Goal: Task Accomplishment & Management: Complete application form

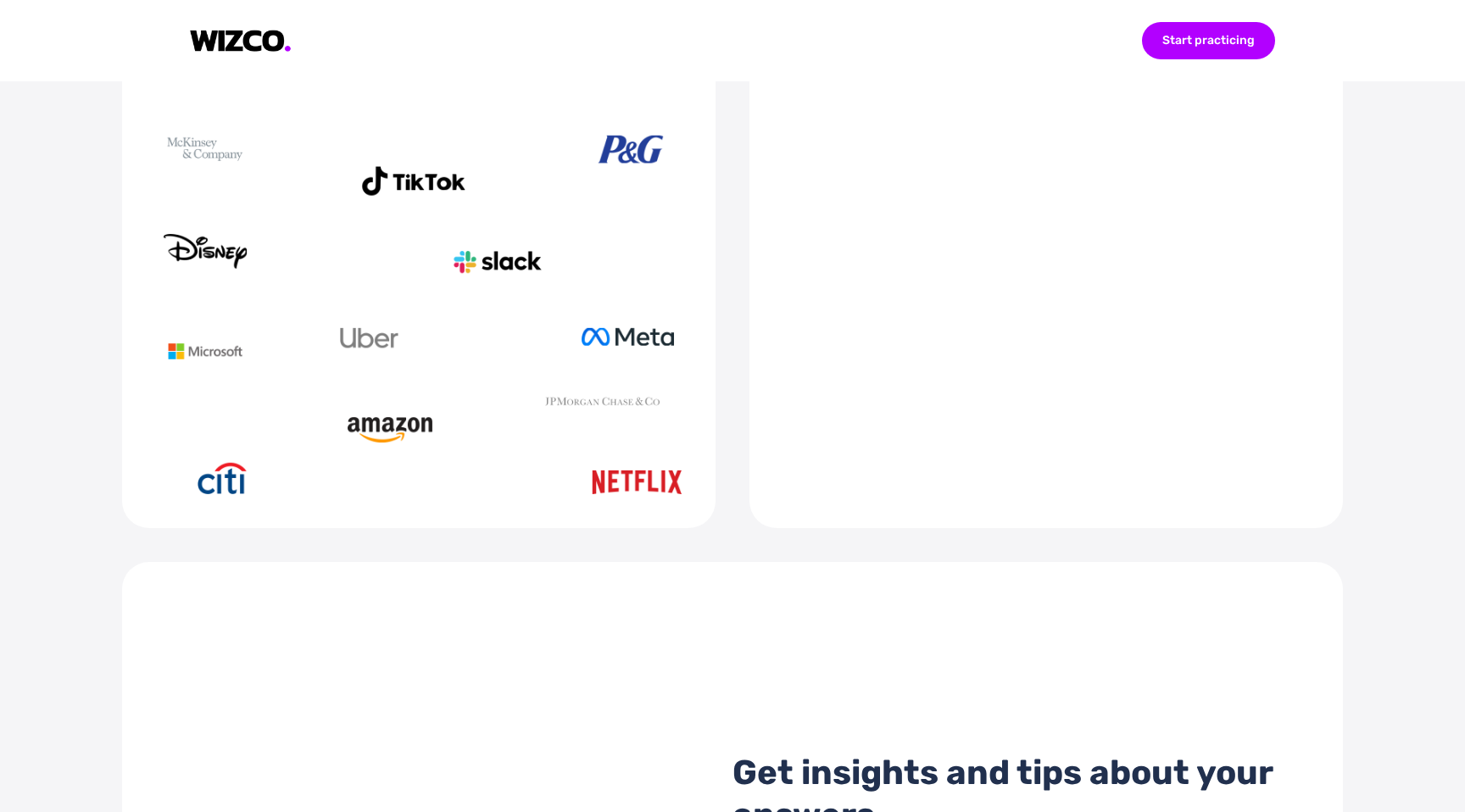
scroll to position [933, 0]
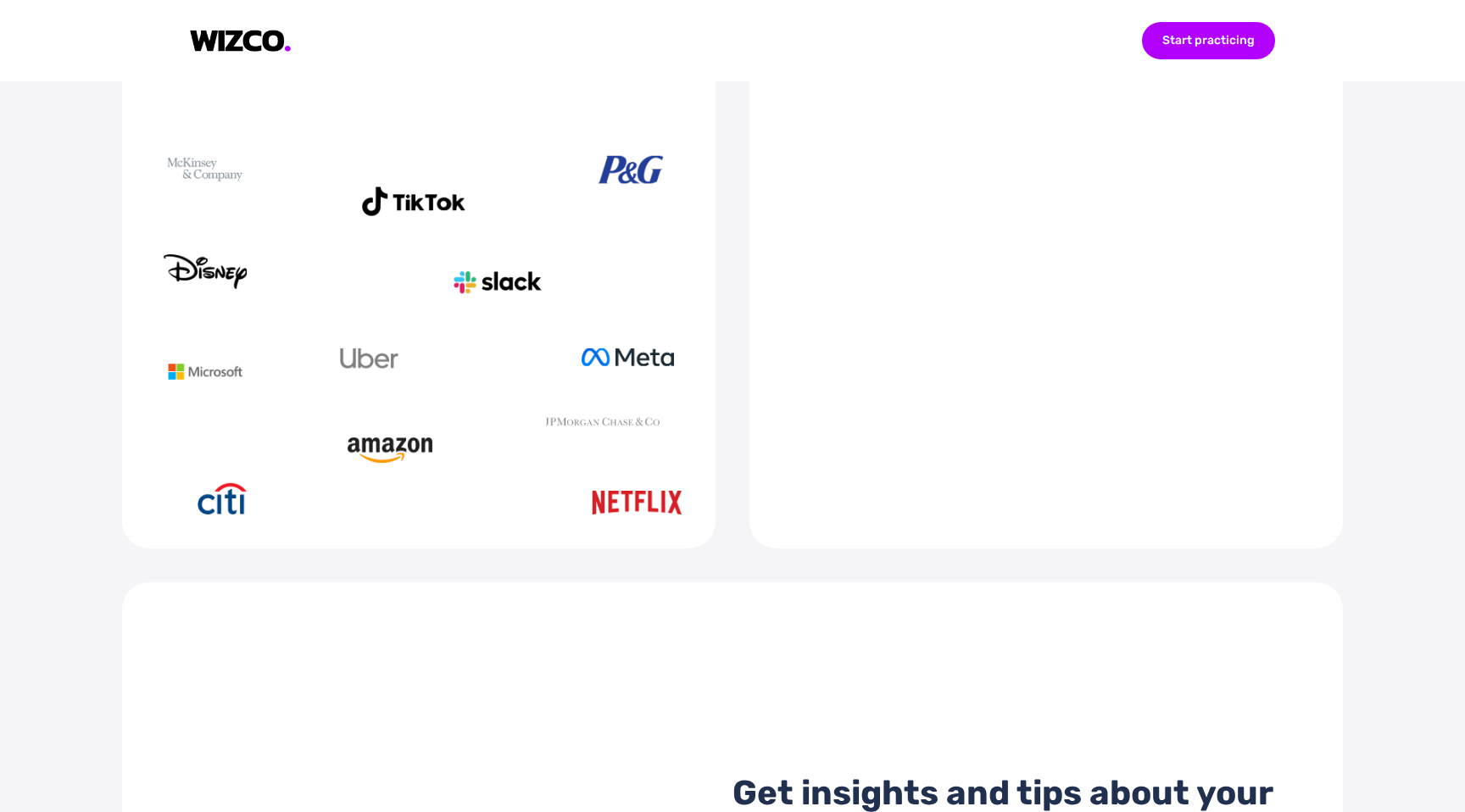
click at [1045, 282] on video at bounding box center [1046, 268] width 525 height 269
click at [1064, 279] on video at bounding box center [1046, 268] width 525 height 269
click at [1200, 270] on video at bounding box center [1046, 268] width 525 height 269
click at [1197, 270] on video at bounding box center [1046, 268] width 525 height 269
click at [917, 402] on video at bounding box center [1046, 268] width 525 height 269
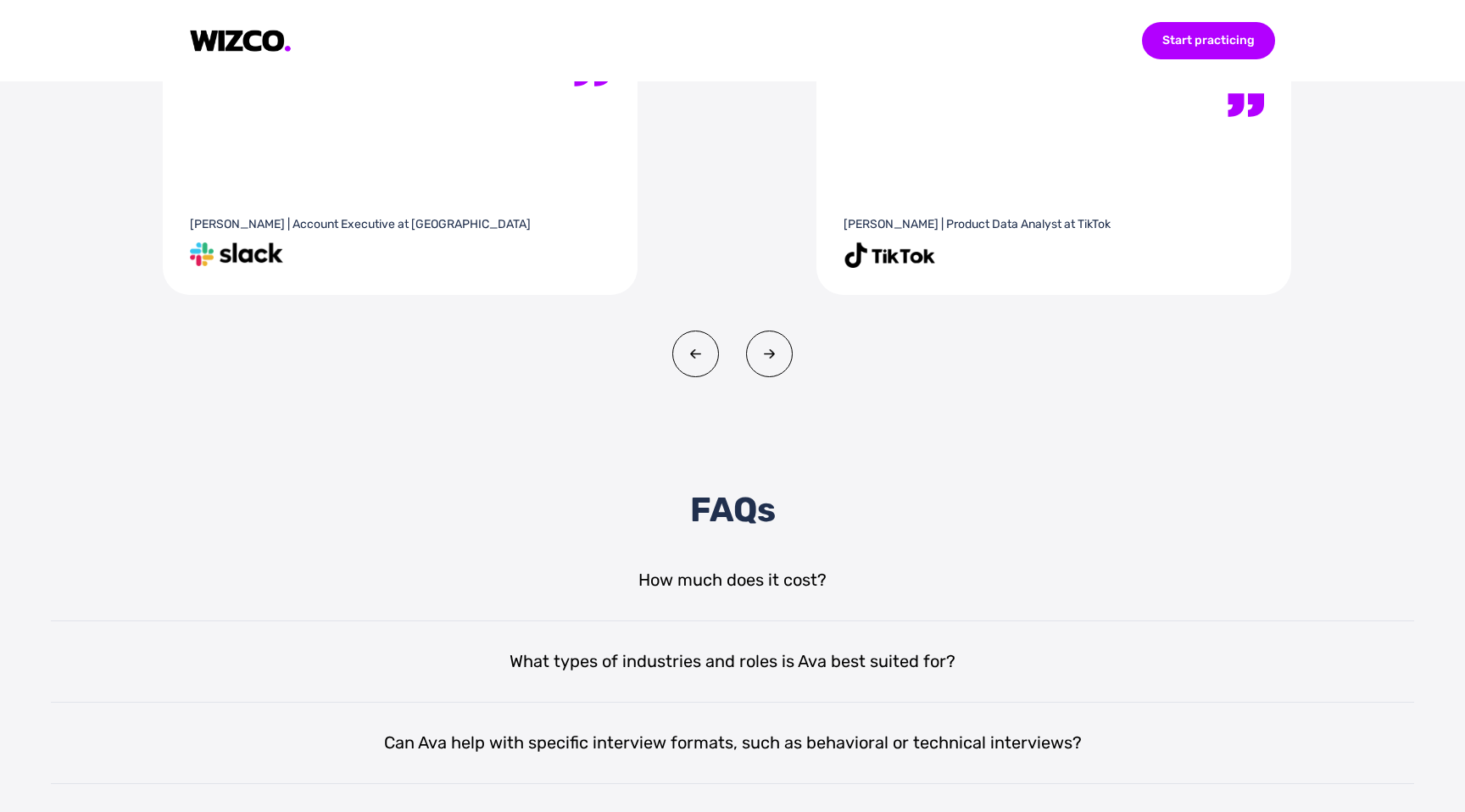
scroll to position [3482, 0]
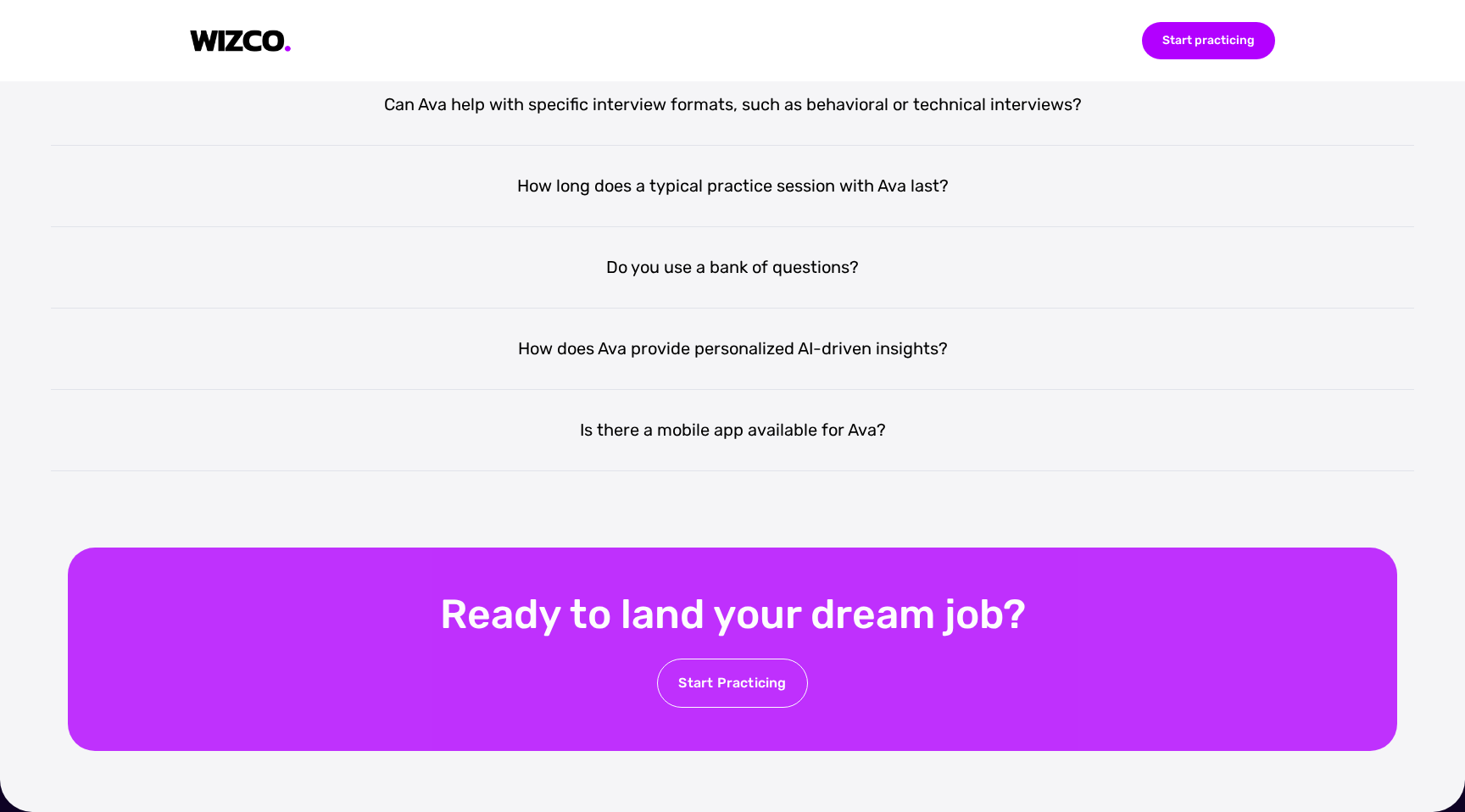
click at [718, 666] on div "Start Practicing" at bounding box center [732, 683] width 150 height 49
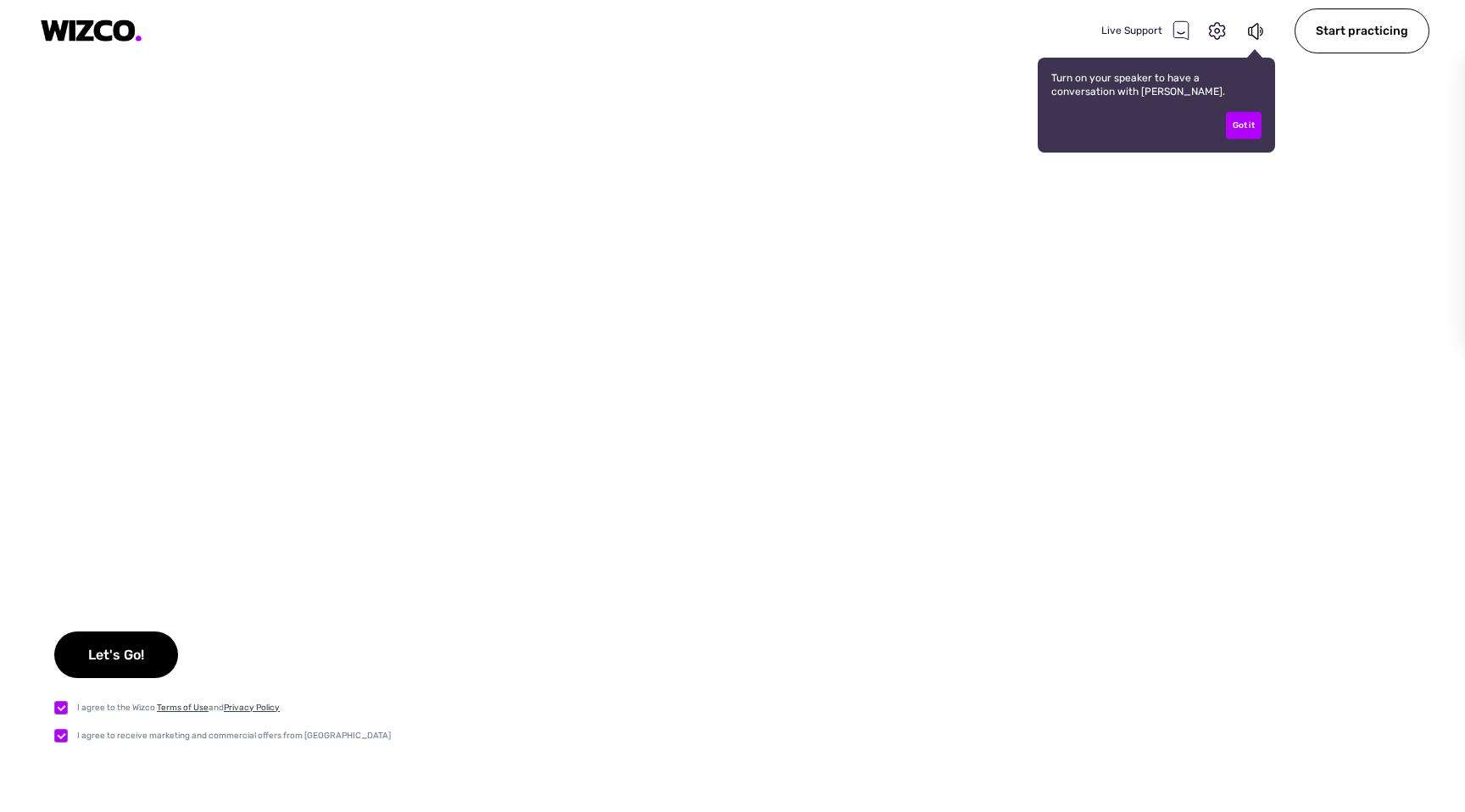
checkbox input "true"
click at [1247, 119] on div "Got it" at bounding box center [1243, 125] width 36 height 27
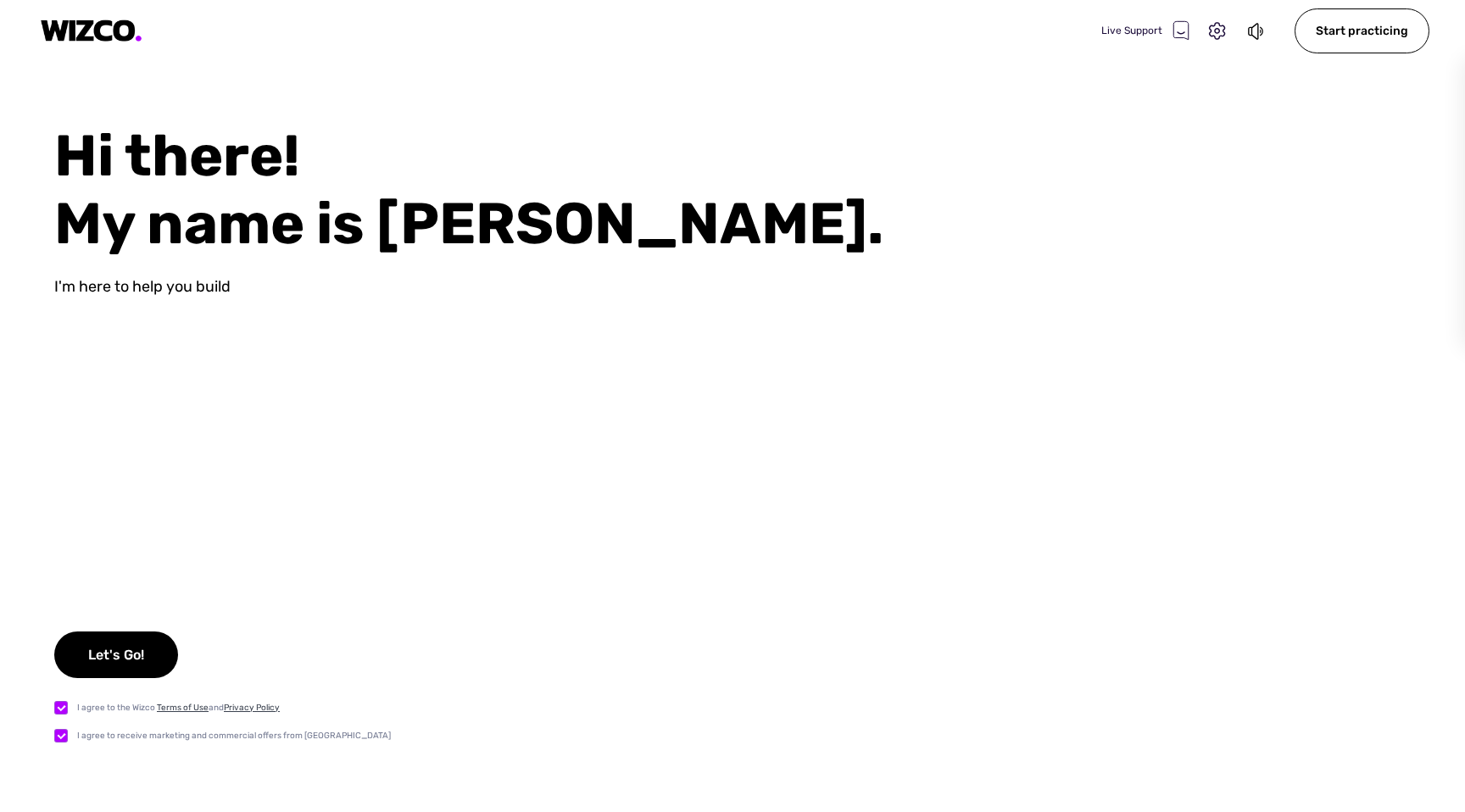
click at [59, 716] on div "I agree to the Wizco Terms of Use and Privacy Policy I agree to receive marketi…" at bounding box center [222, 721] width 336 height 46
click at [59, 741] on label at bounding box center [65, 734] width 23 height 17
checkbox input "false"
click at [61, 718] on div "I agree to the Wizco Terms of Use and Privacy Policy I agree to receive marketi…" at bounding box center [222, 721] width 336 height 46
click at [65, 701] on label at bounding box center [65, 706] width 23 height 17
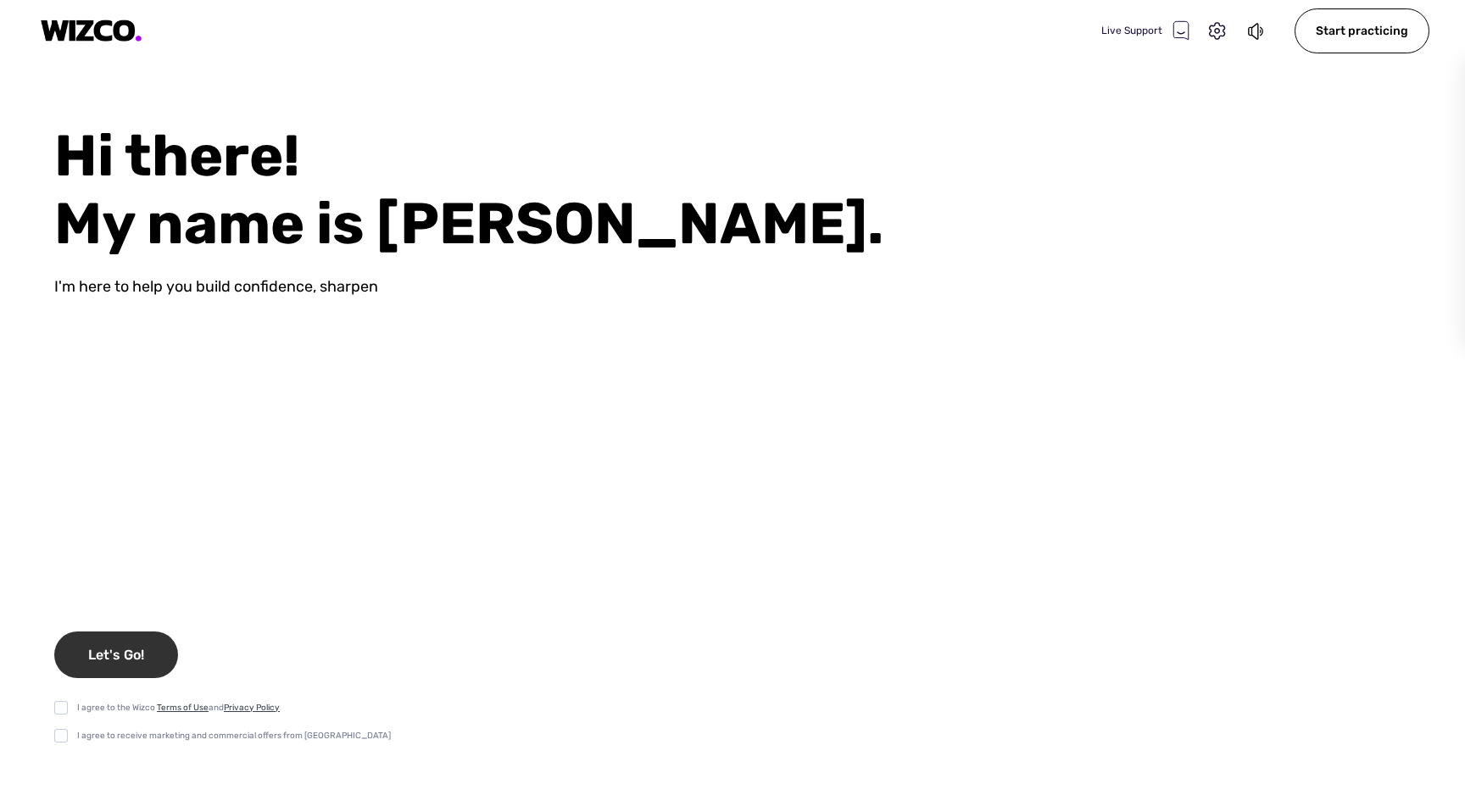
click at [124, 636] on div "Let's Go!" at bounding box center [115, 654] width 123 height 47
click at [91, 694] on div "Hi there! My name is [PERSON_NAME]. I'm here to help you build confidence, shar…" at bounding box center [732, 467] width 1465 height 690
click at [86, 696] on div "Hi there! My name is [PERSON_NAME]. I'm here to help you build confidence, shar…" at bounding box center [732, 467] width 1465 height 690
click at [80, 698] on div "I agree to the Wizco Terms of Use and Privacy Policy" at bounding box center [222, 706] width 336 height 17
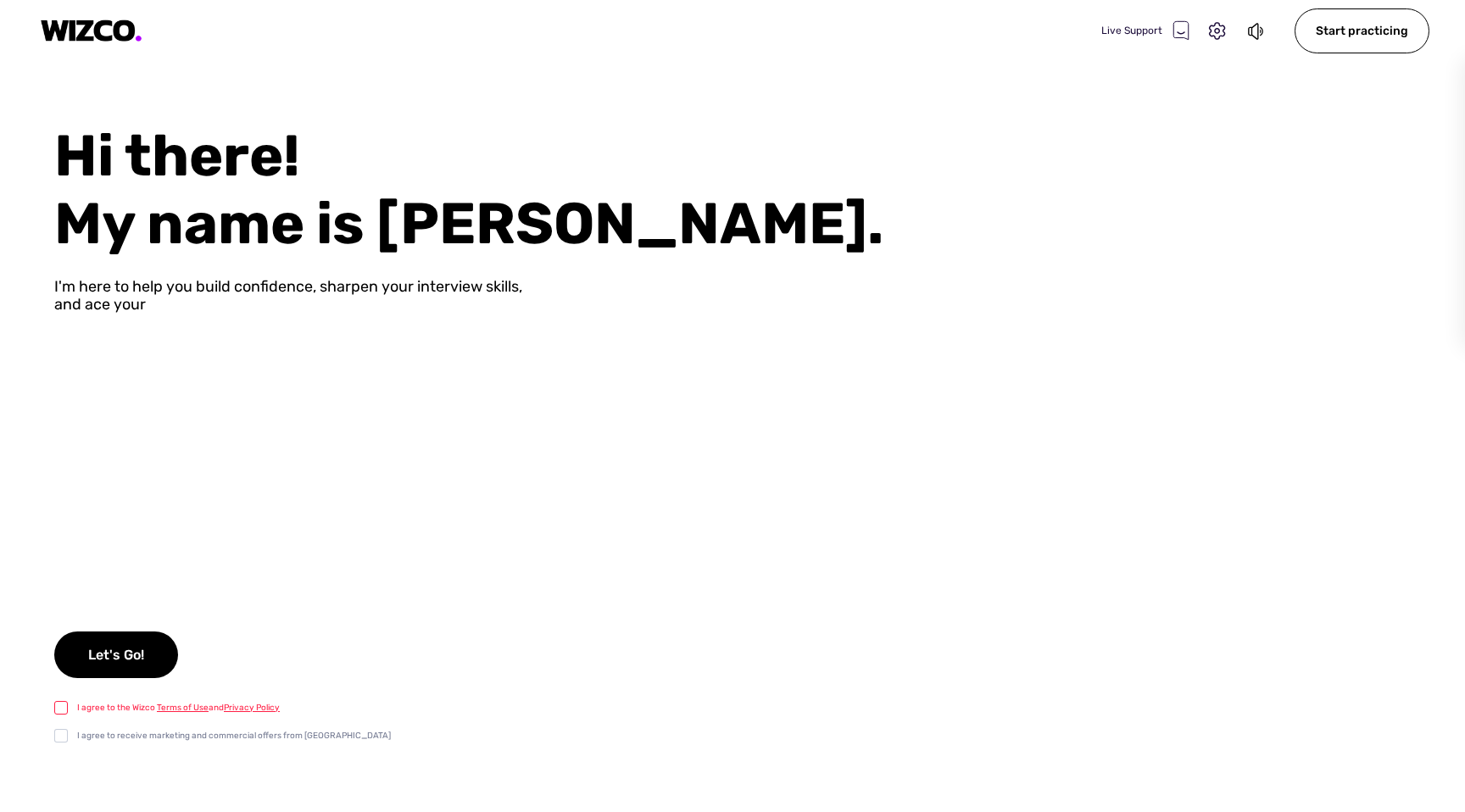
click at [46, 709] on div "Hi there! My name is [PERSON_NAME]. I'm here to help you build confidence, shar…" at bounding box center [732, 467] width 1465 height 690
click at [54, 709] on label at bounding box center [65, 706] width 23 height 17
checkbox input "true"
click at [160, 599] on div "Hi there! My name is [PERSON_NAME]. I'm here to help you build confidence, shar…" at bounding box center [732, 467] width 1465 height 690
click at [134, 639] on div "Let's Go!" at bounding box center [115, 654] width 123 height 47
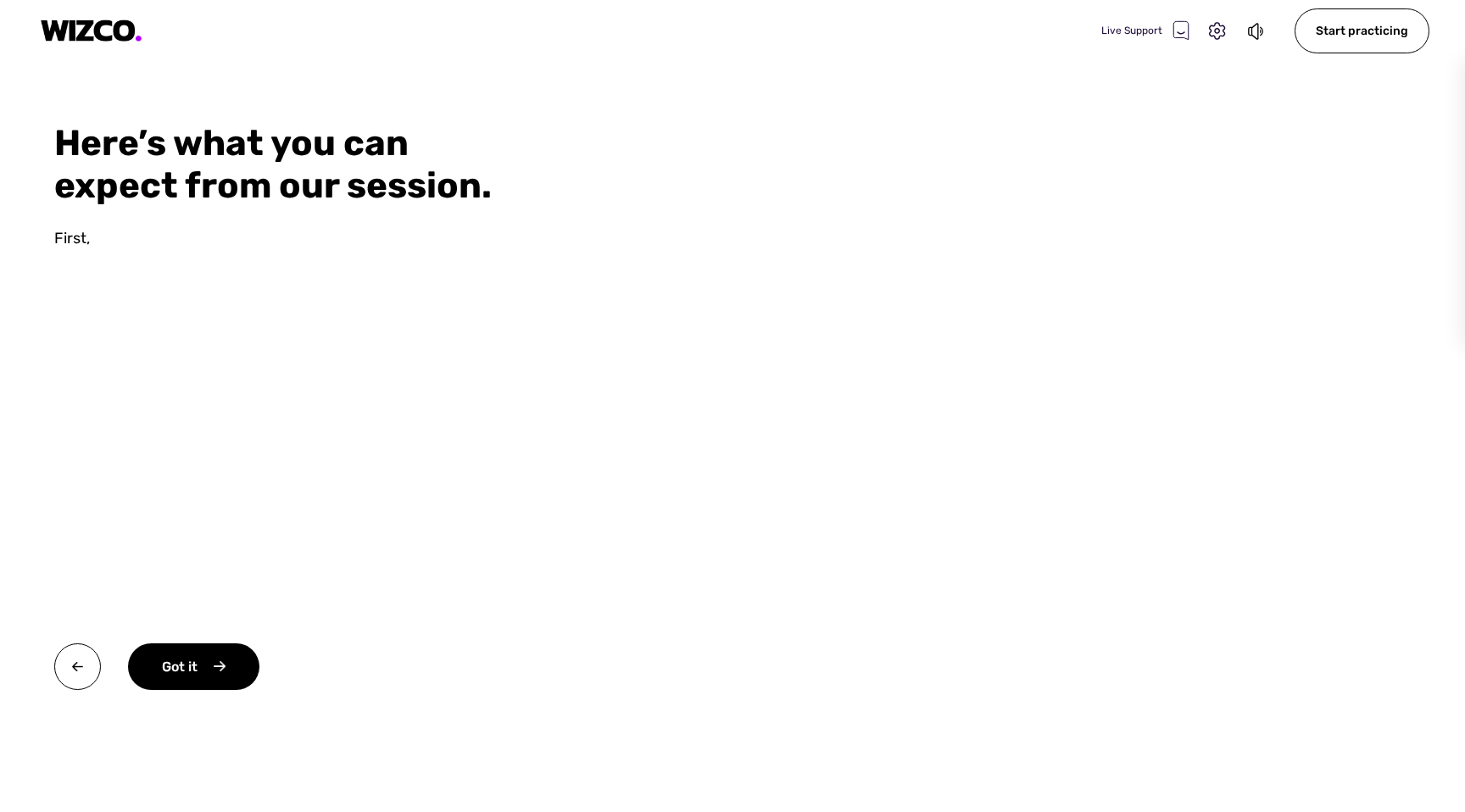
click at [1045, 381] on video at bounding box center [1025, 406] width 879 height 812
click at [1064, 349] on video at bounding box center [1025, 406] width 879 height 812
click at [981, 384] on video at bounding box center [1025, 406] width 879 height 812
click at [217, 659] on div "Got it" at bounding box center [194, 666] width 132 height 47
click at [797, 501] on video at bounding box center [1025, 406] width 879 height 812
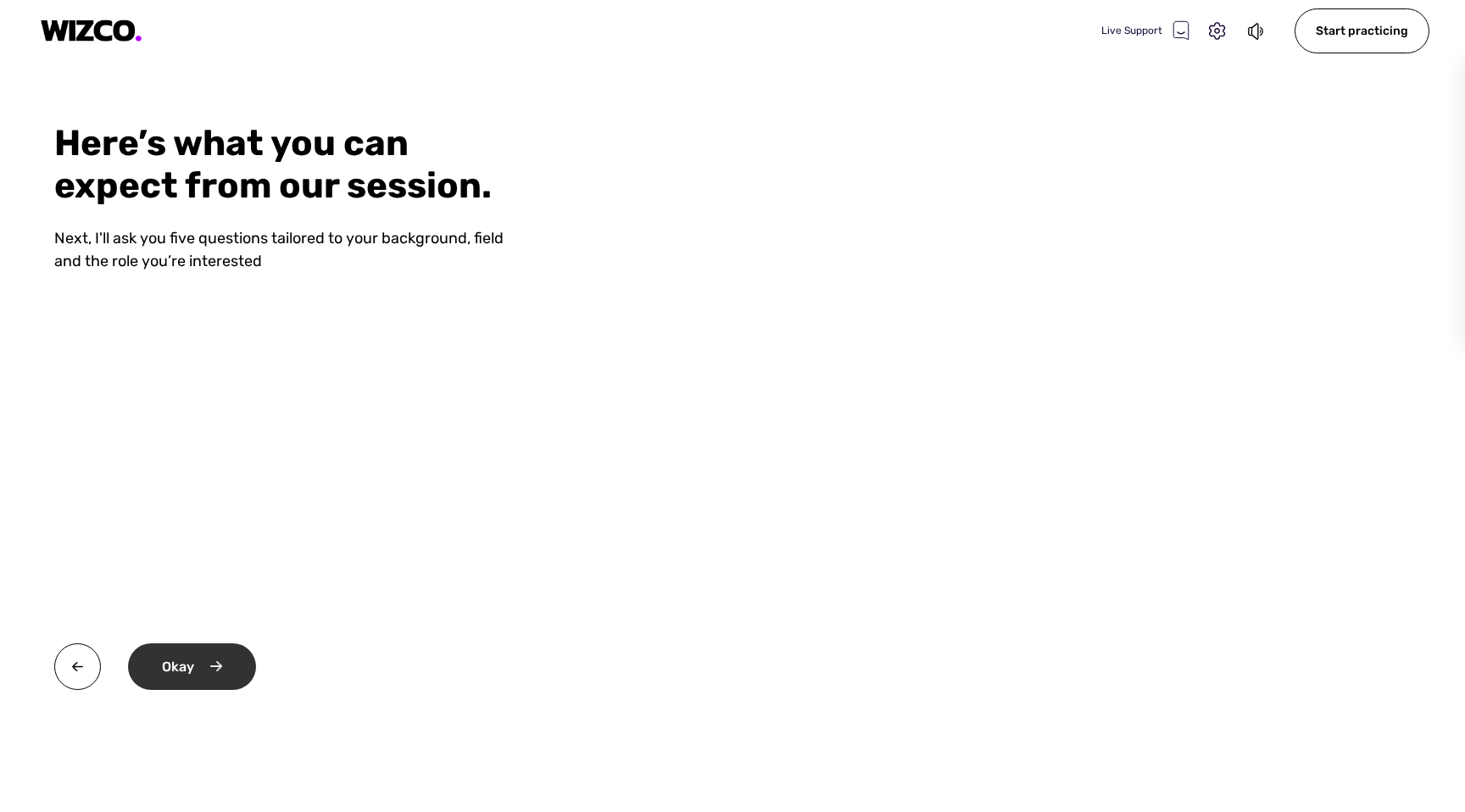
click at [170, 654] on div "Okay" at bounding box center [192, 666] width 128 height 47
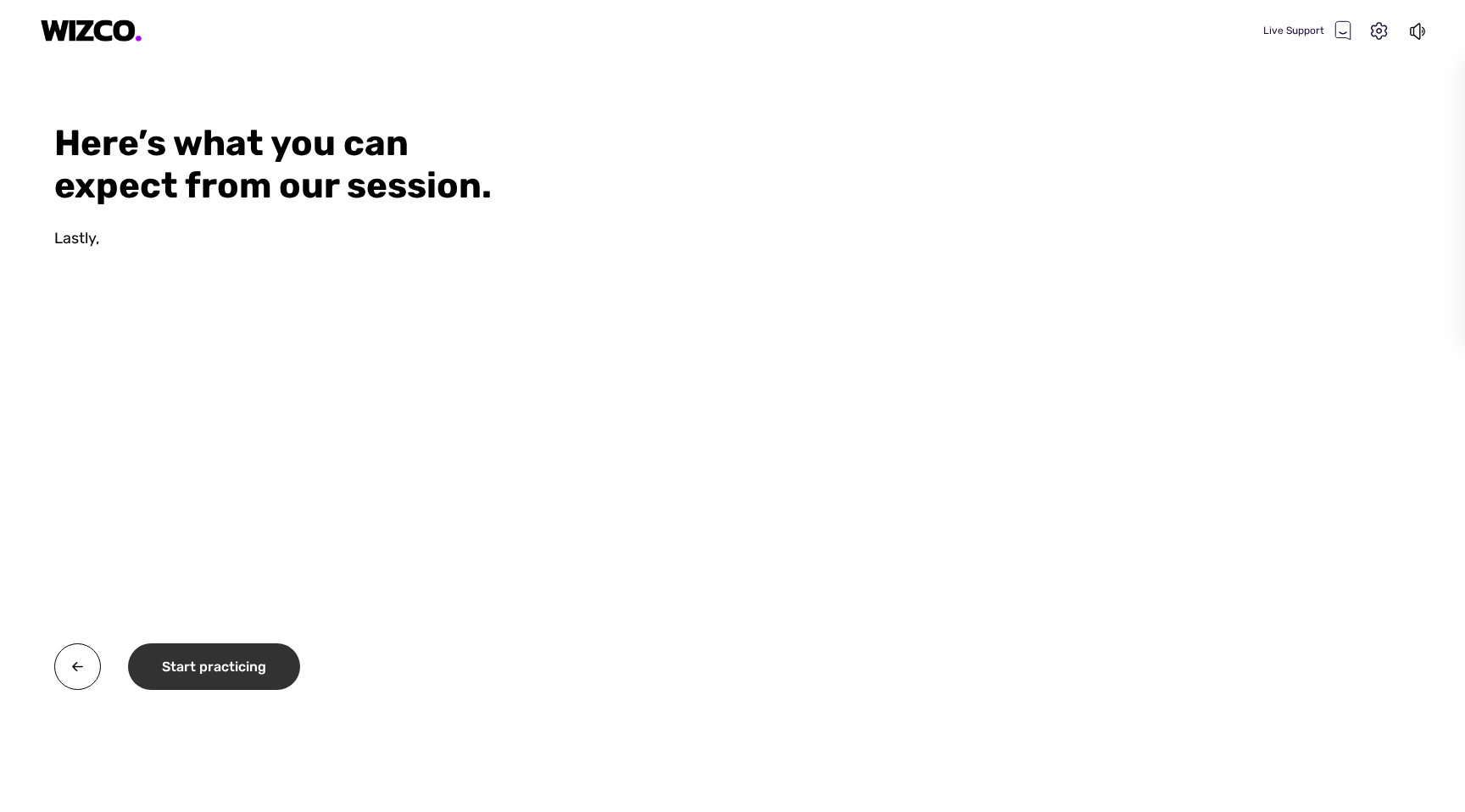
click at [186, 648] on div "Start practicing" at bounding box center [214, 666] width 172 height 47
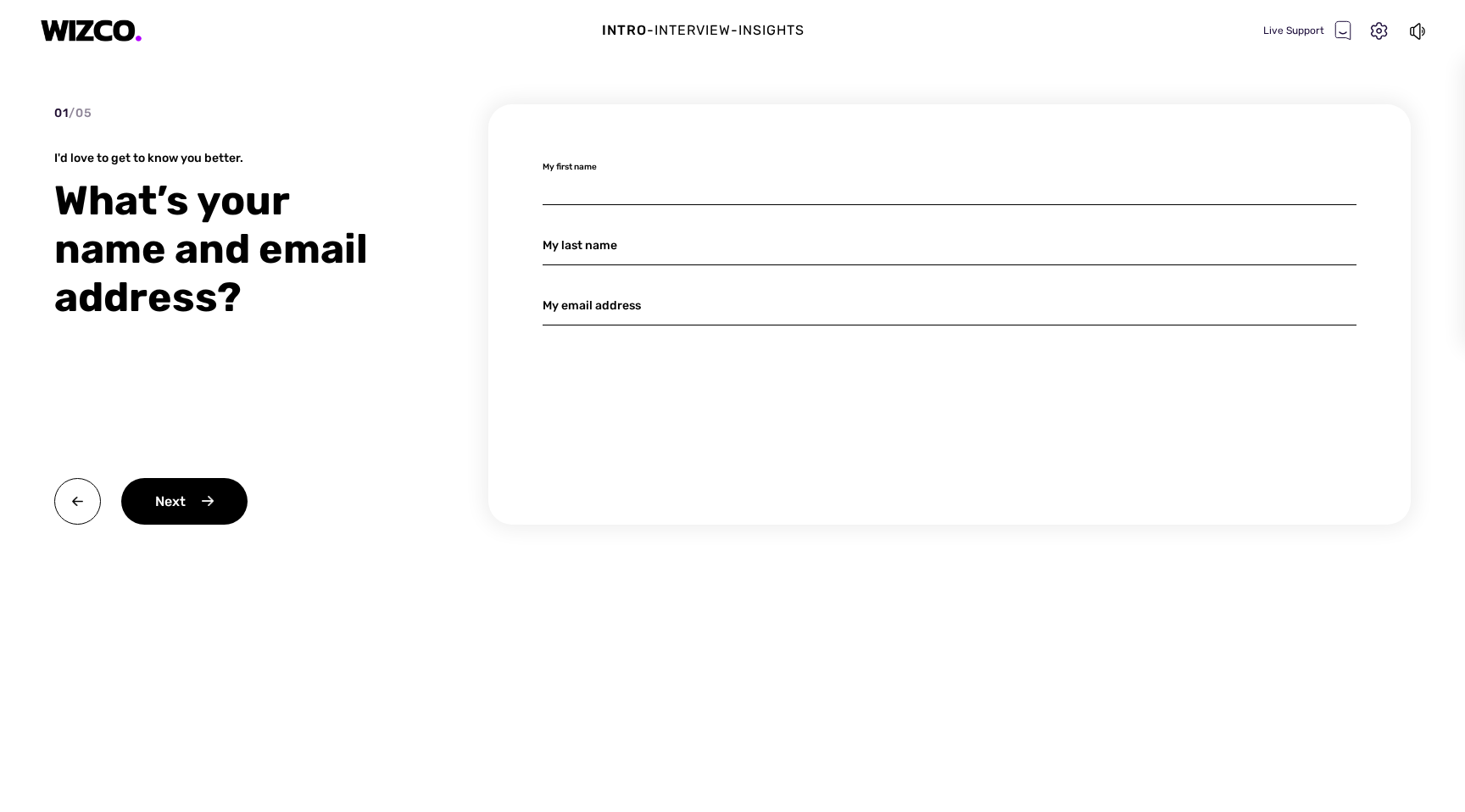
click at [761, 188] on input at bounding box center [950, 185] width 813 height 40
click at [727, 248] on input at bounding box center [950, 246] width 813 height 40
click at [686, 313] on input at bounding box center [950, 306] width 813 height 40
click at [745, 269] on div "My first name My last name My email address" at bounding box center [949, 314] width 922 height 420
click at [767, 250] on input at bounding box center [950, 246] width 813 height 40
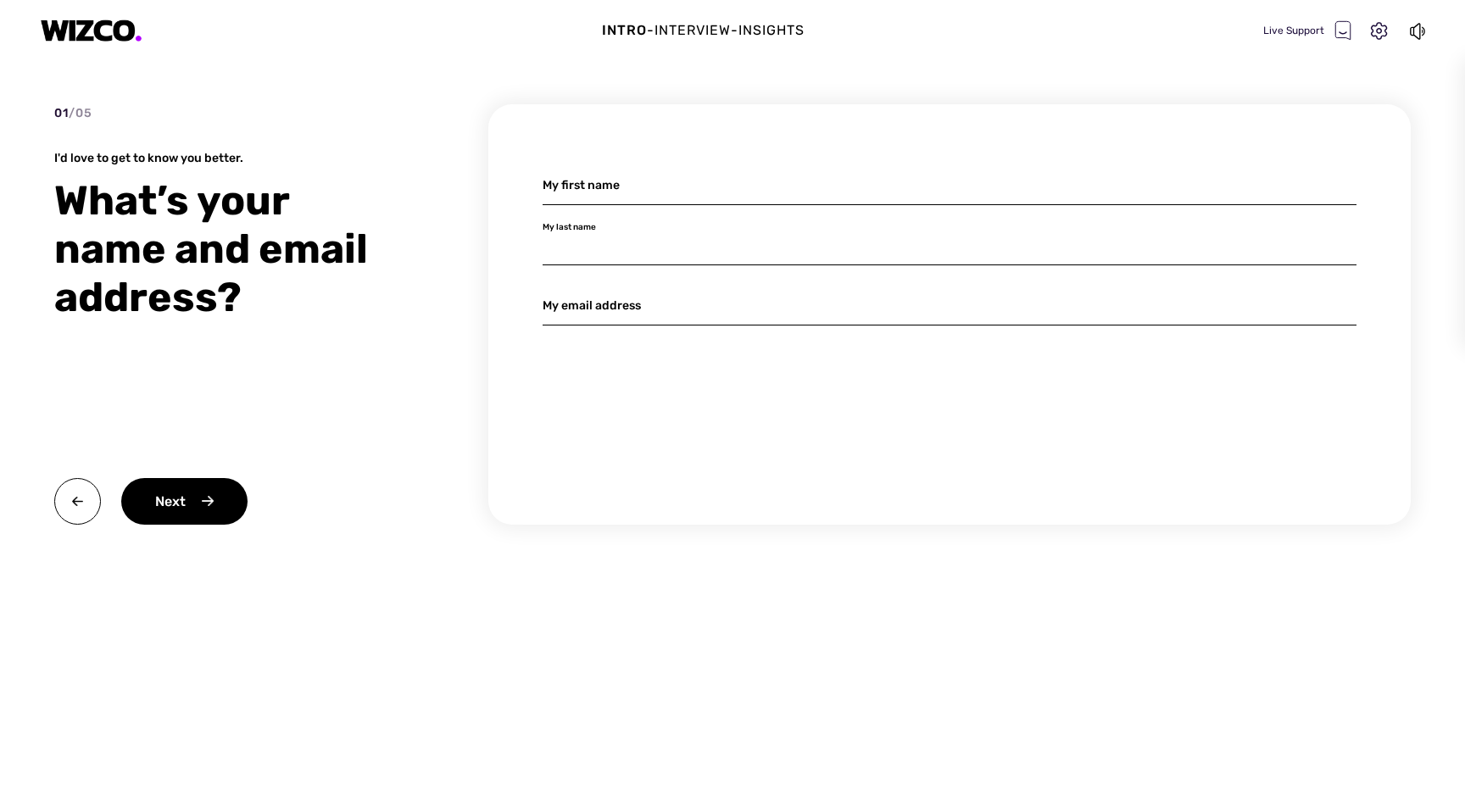
click at [802, 207] on div "My first name My last name My email address" at bounding box center [949, 314] width 922 height 420
click at [830, 185] on input at bounding box center [950, 185] width 813 height 40
click at [770, 232] on input at bounding box center [950, 246] width 813 height 40
click at [755, 241] on input at bounding box center [950, 246] width 813 height 40
click at [724, 289] on input at bounding box center [950, 306] width 813 height 40
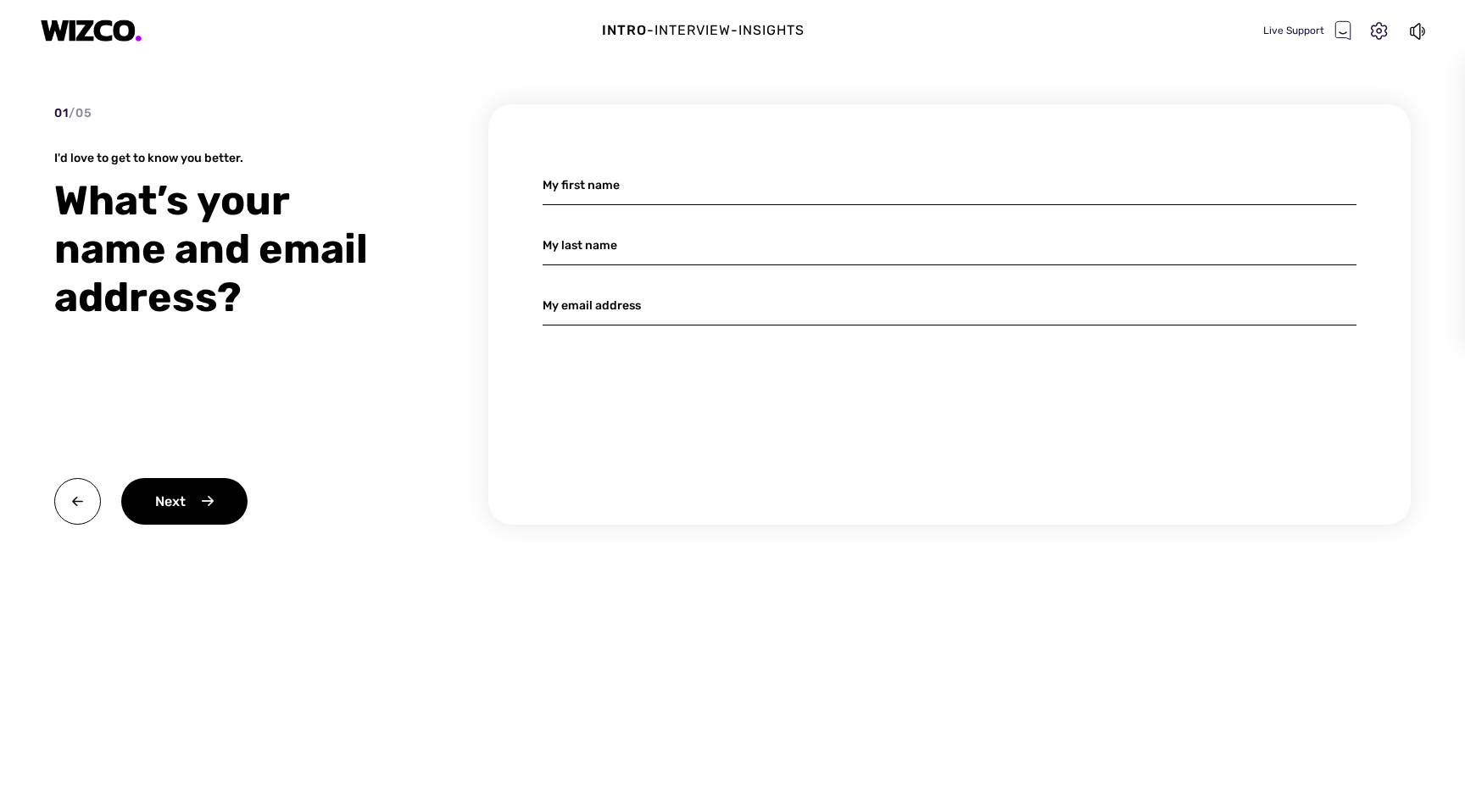
click at [744, 264] on div "My first name My last name My email address" at bounding box center [949, 314] width 922 height 420
click at [774, 232] on input at bounding box center [950, 246] width 813 height 40
click at [812, 170] on input at bounding box center [950, 185] width 813 height 40
click at [723, 246] on input at bounding box center [950, 246] width 813 height 40
click at [688, 322] on input at bounding box center [950, 306] width 813 height 40
